Goal: Task Accomplishment & Management: Use online tool/utility

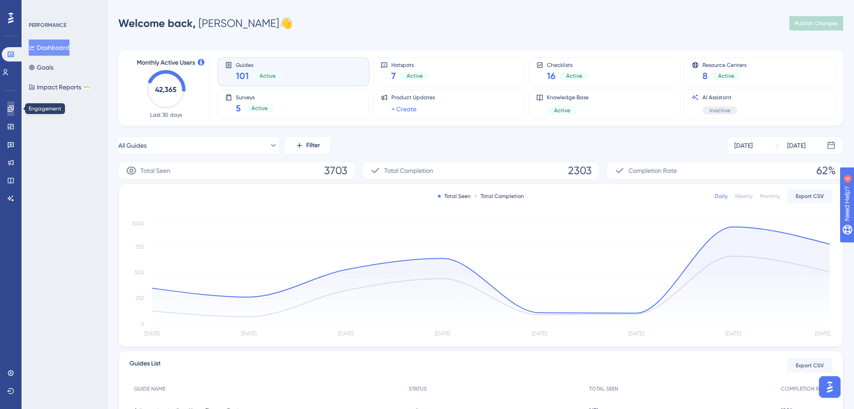
click at [12, 111] on icon at bounding box center [11, 108] width 6 height 6
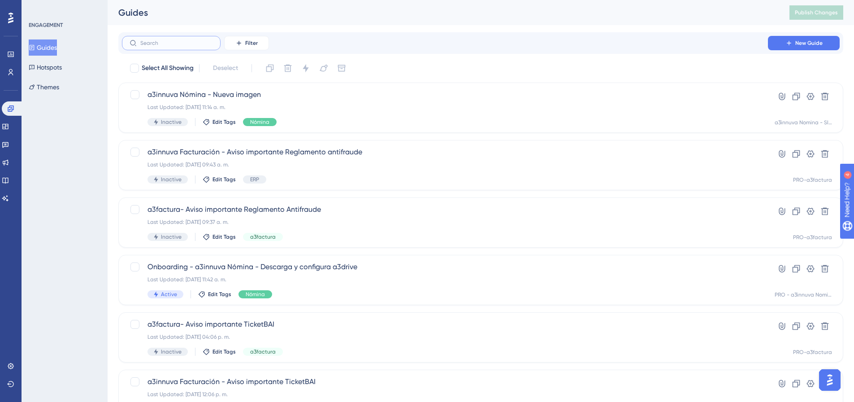
click at [197, 45] on input "text" at bounding box center [176, 43] width 73 height 6
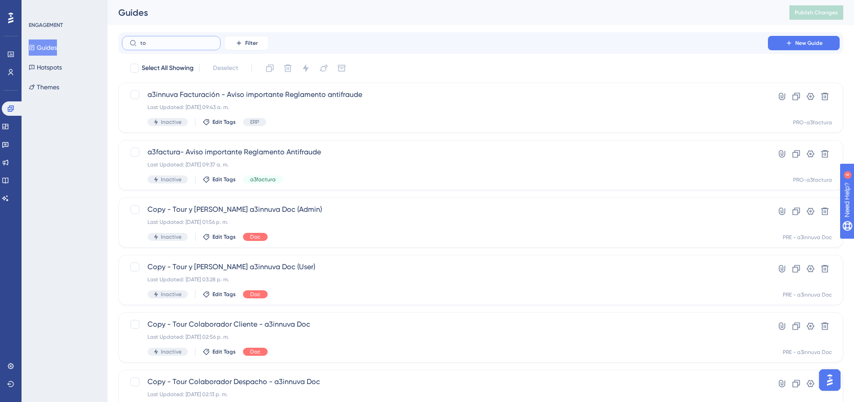
type input "too"
checkbox input "true"
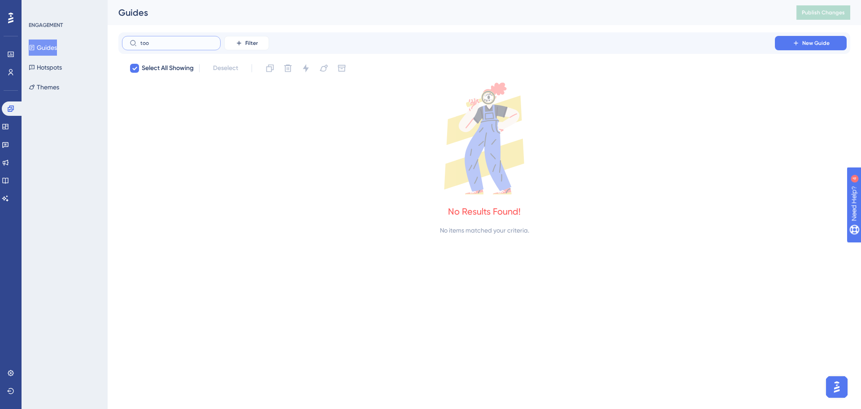
type input "to"
checkbox input "false"
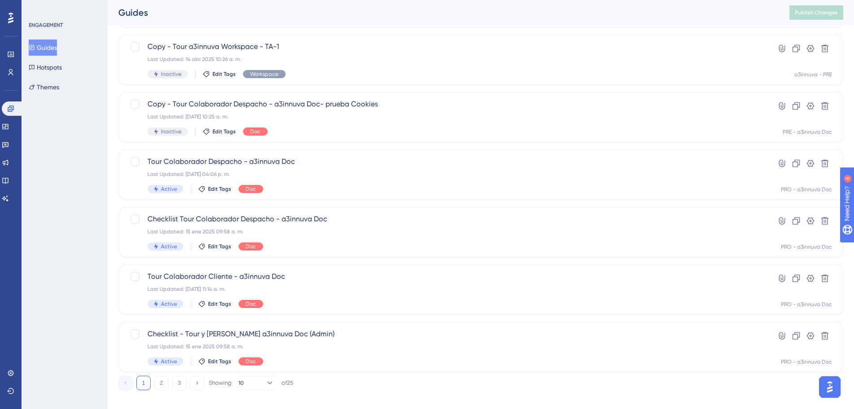
scroll to position [287, 0]
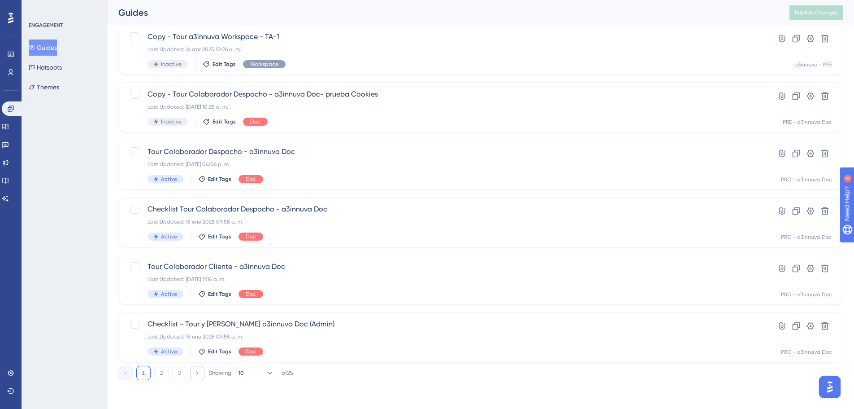
type input "tour"
click at [196, 371] on icon at bounding box center [197, 373] width 6 height 6
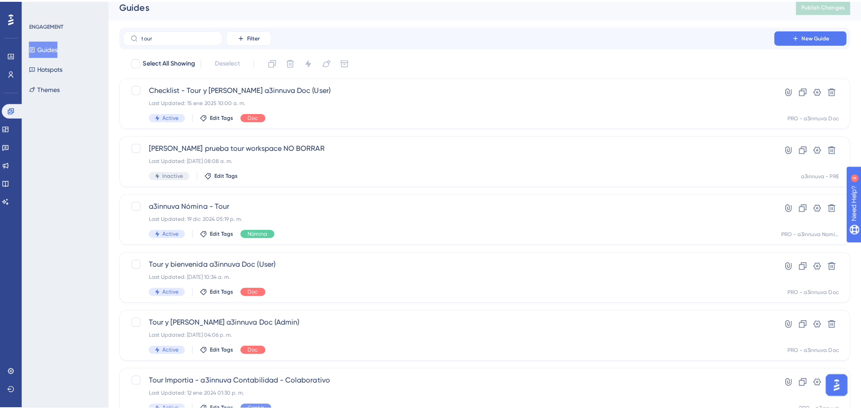
scroll to position [0, 0]
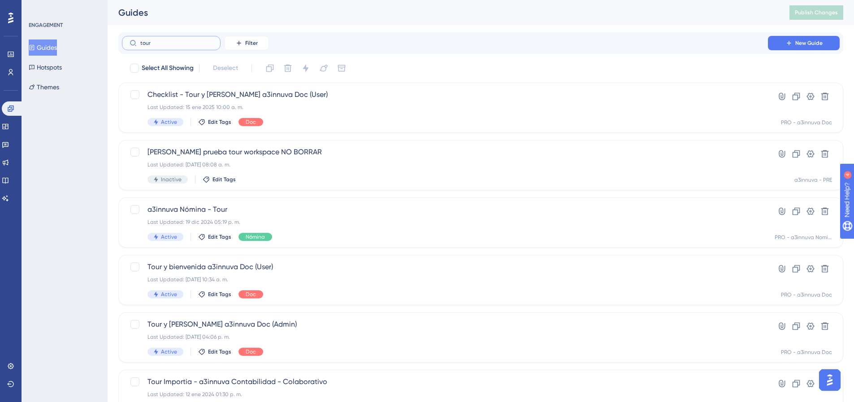
drag, startPoint x: 181, startPoint y: 39, endPoint x: 130, endPoint y: 42, distance: 51.2
click at [130, 42] on label "tour" at bounding box center [171, 43] width 99 height 14
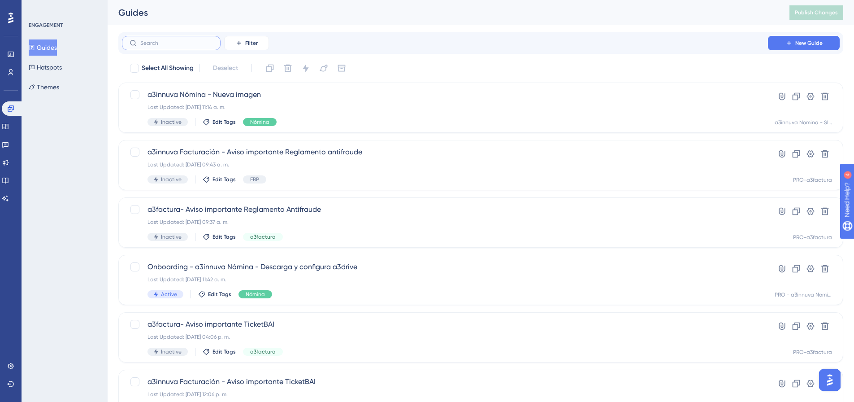
paste input "a3innuva Nómina Migrados V5 - Tour"
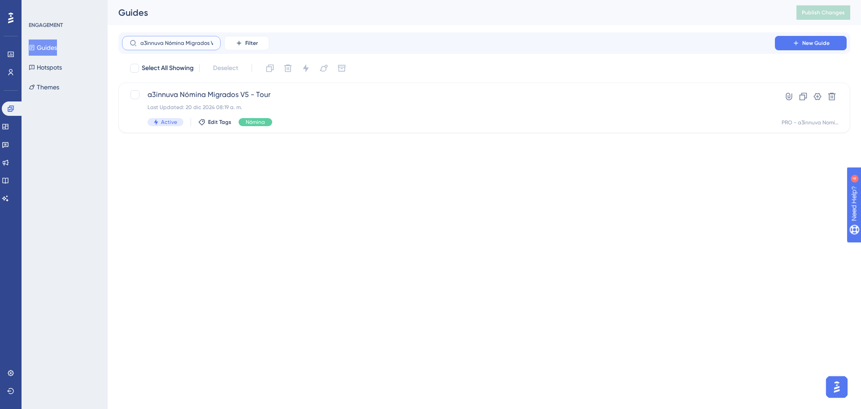
scroll to position [0, 18]
type input "a3innuva Nómina Migrados V5 - Tour"
click at [257, 101] on div "a3innuva Nómina Migrados V5 - Tour Last Updated: 20 dic 2024 08:19 a. m. Active…" at bounding box center [449, 107] width 602 height 37
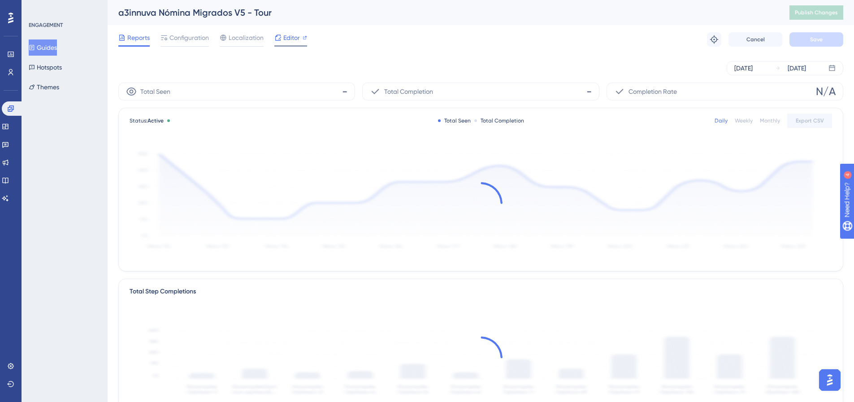
click at [290, 39] on span "Editor" at bounding box center [291, 37] width 17 height 11
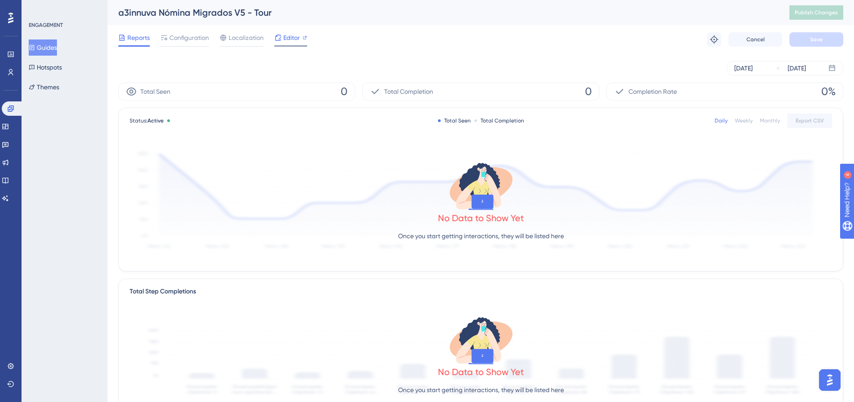
click at [289, 39] on span "Editor" at bounding box center [291, 37] width 17 height 11
drag, startPoint x: 15, startPoint y: 106, endPoint x: 102, endPoint y: 110, distance: 87.1
click at [15, 106] on link at bounding box center [13, 108] width 22 height 14
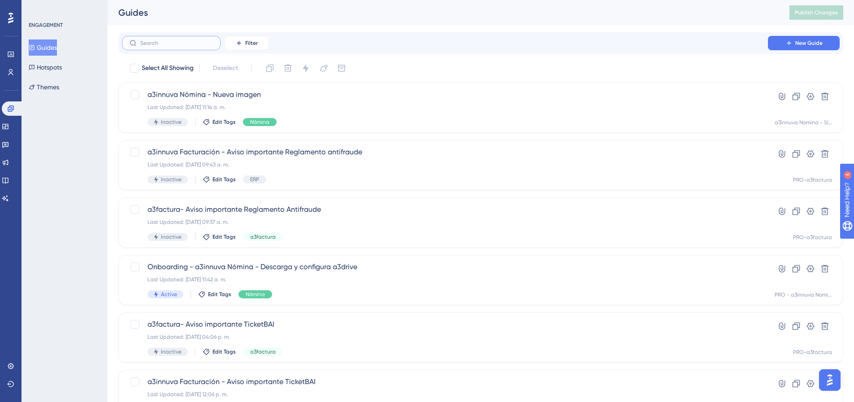
click at [177, 43] on input "text" at bounding box center [176, 43] width 73 height 6
click at [173, 44] on input "text" at bounding box center [176, 43] width 73 height 6
paste input "a3innuva Nómina Migrados V5 - Tour"
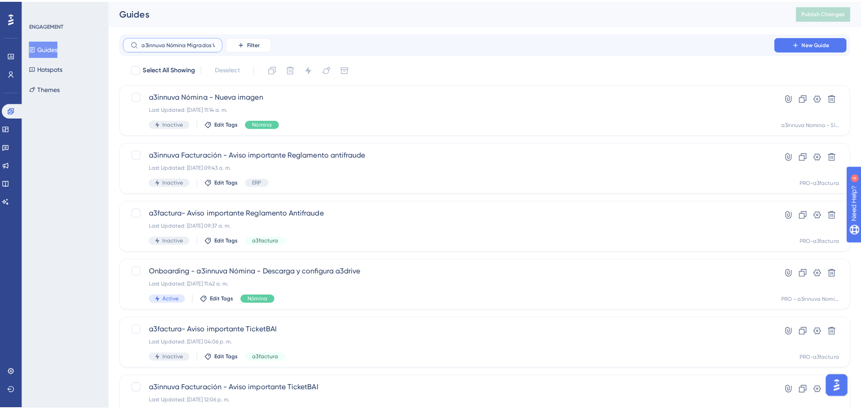
scroll to position [0, 18]
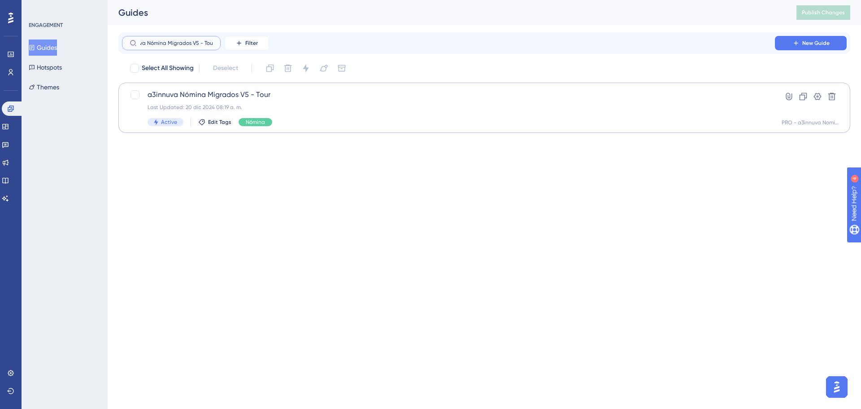
type input "a3innuva Nómina Migrados V5 - Tour"
click at [252, 96] on span "a3innuva Nómina Migrados V5 - Tour" at bounding box center [449, 94] width 602 height 11
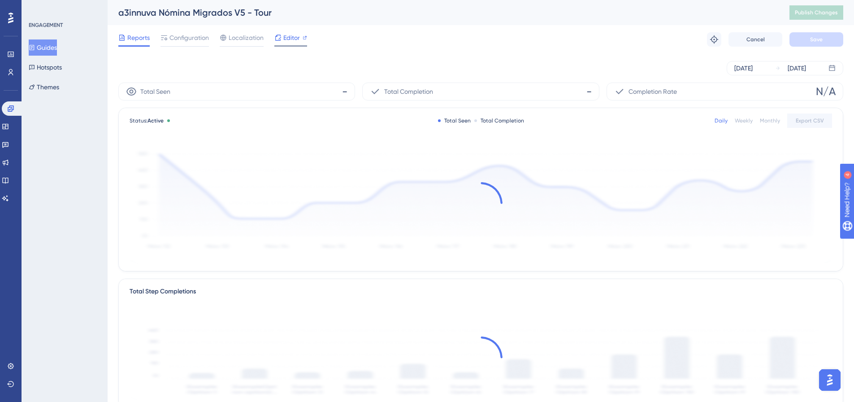
click at [290, 41] on span "Editor" at bounding box center [291, 37] width 17 height 11
